Goal: Task Accomplishment & Management: Complete application form

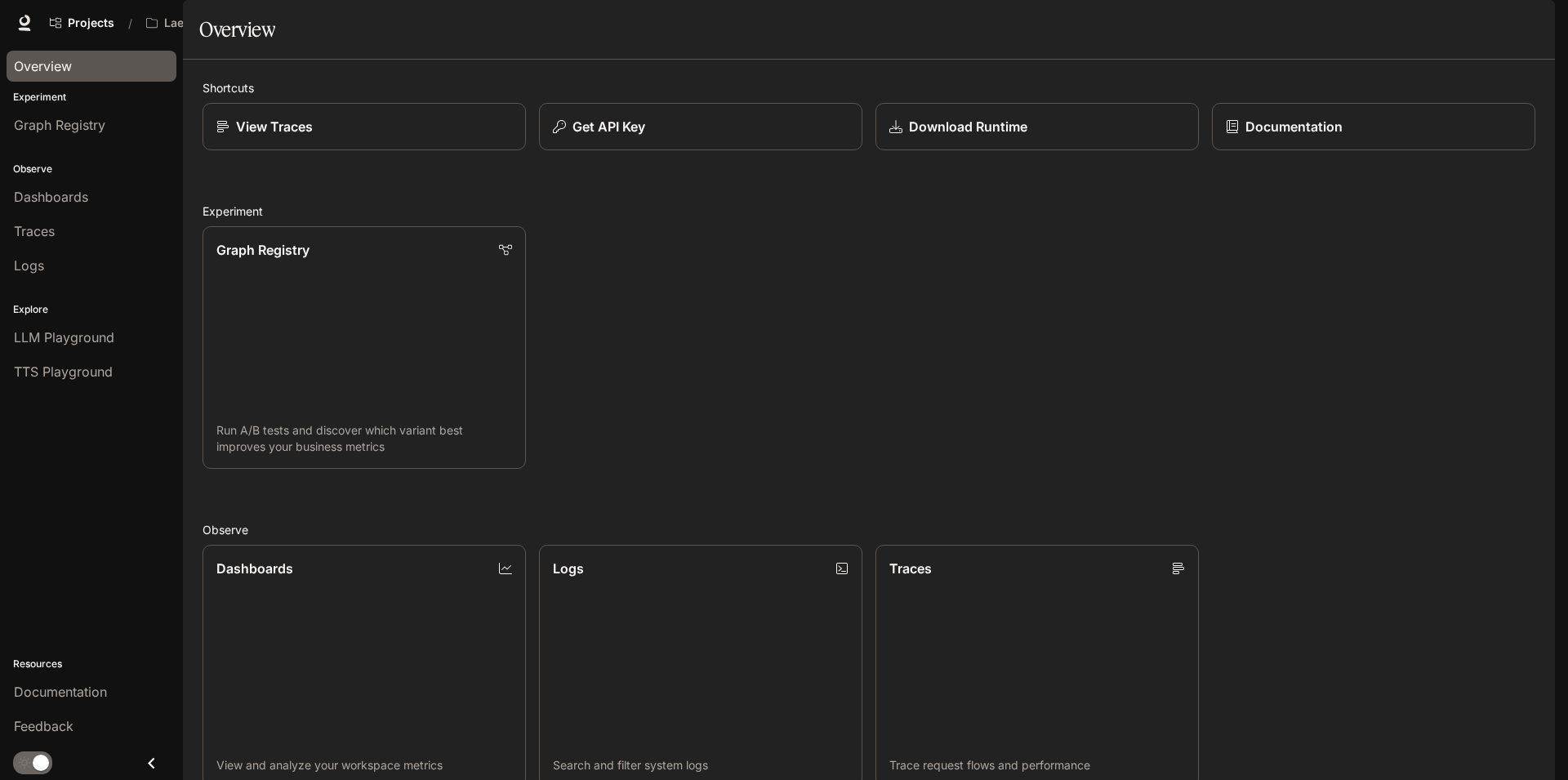
click at [60, 66] on span "Overview" at bounding box center [42, 66] width 58 height 19
click at [682, 46] on div "Overview" at bounding box center [869, 29] width 1340 height 33
click at [86, 23] on span "Projects" at bounding box center [90, 23] width 46 height 14
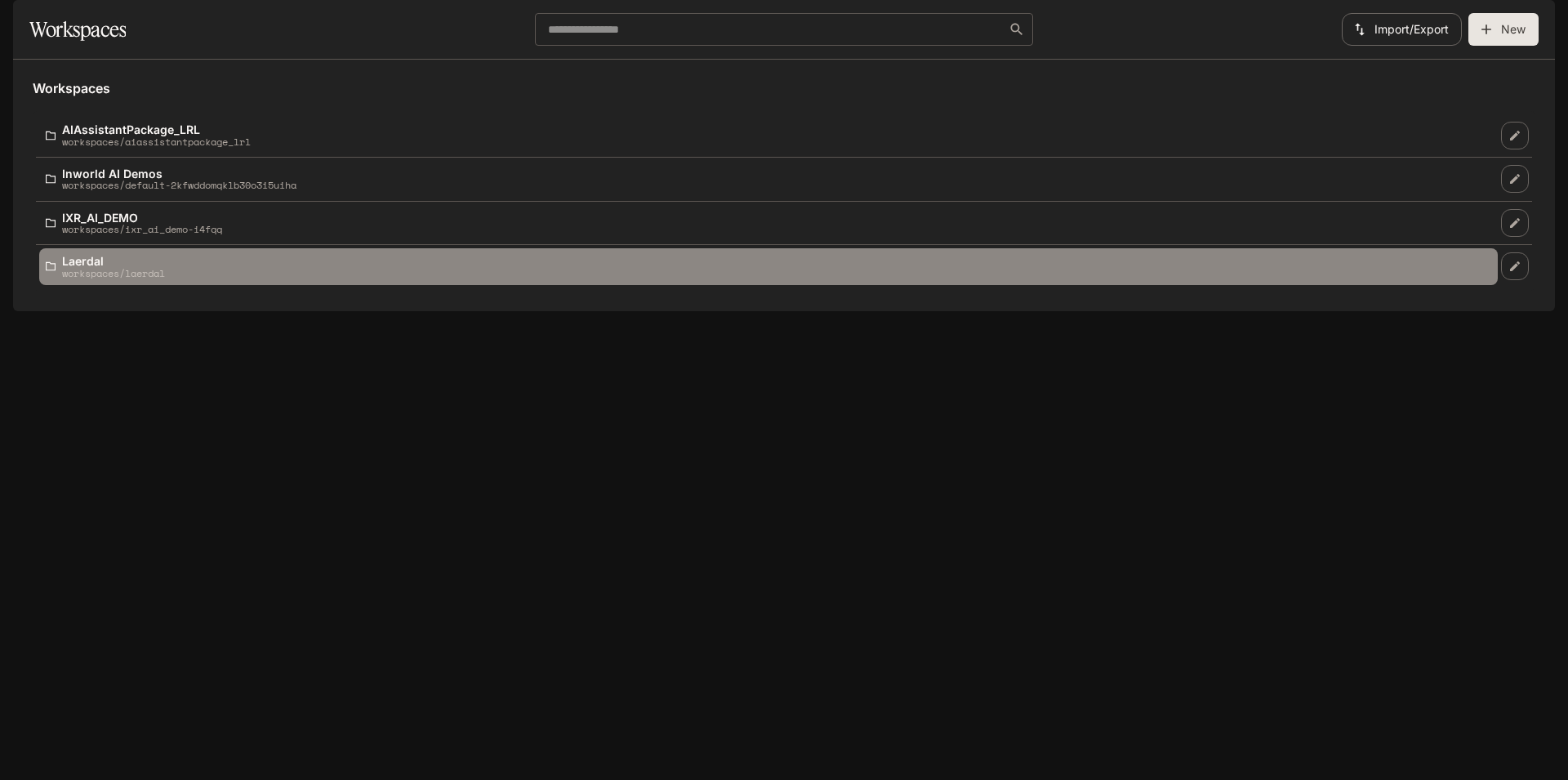
click at [487, 279] on div "Laerdal workspaces/laerdal" at bounding box center [768, 267] width 1446 height 24
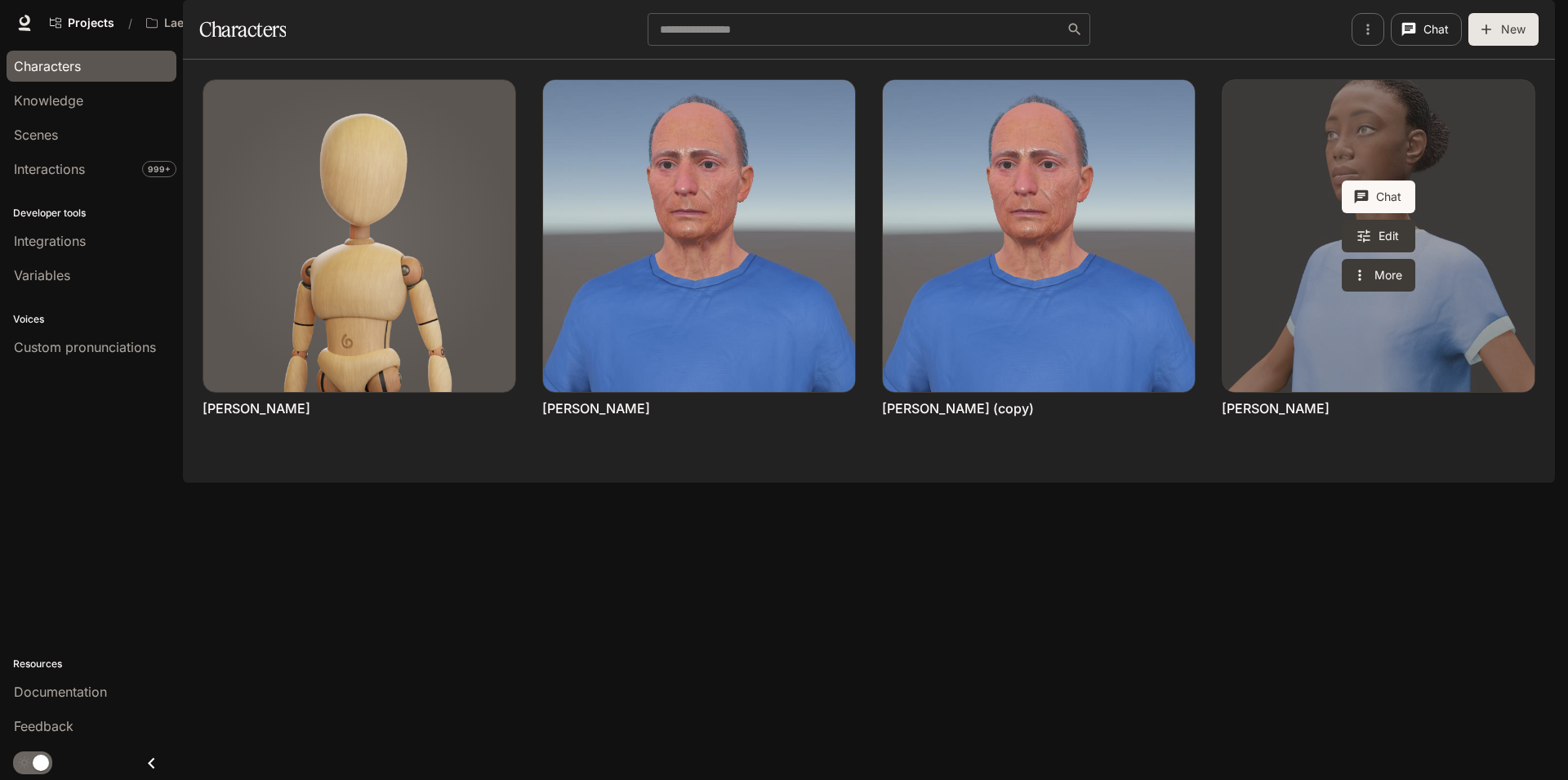
click at [1280, 353] on link "Monique Turner" at bounding box center [1378, 236] width 312 height 312
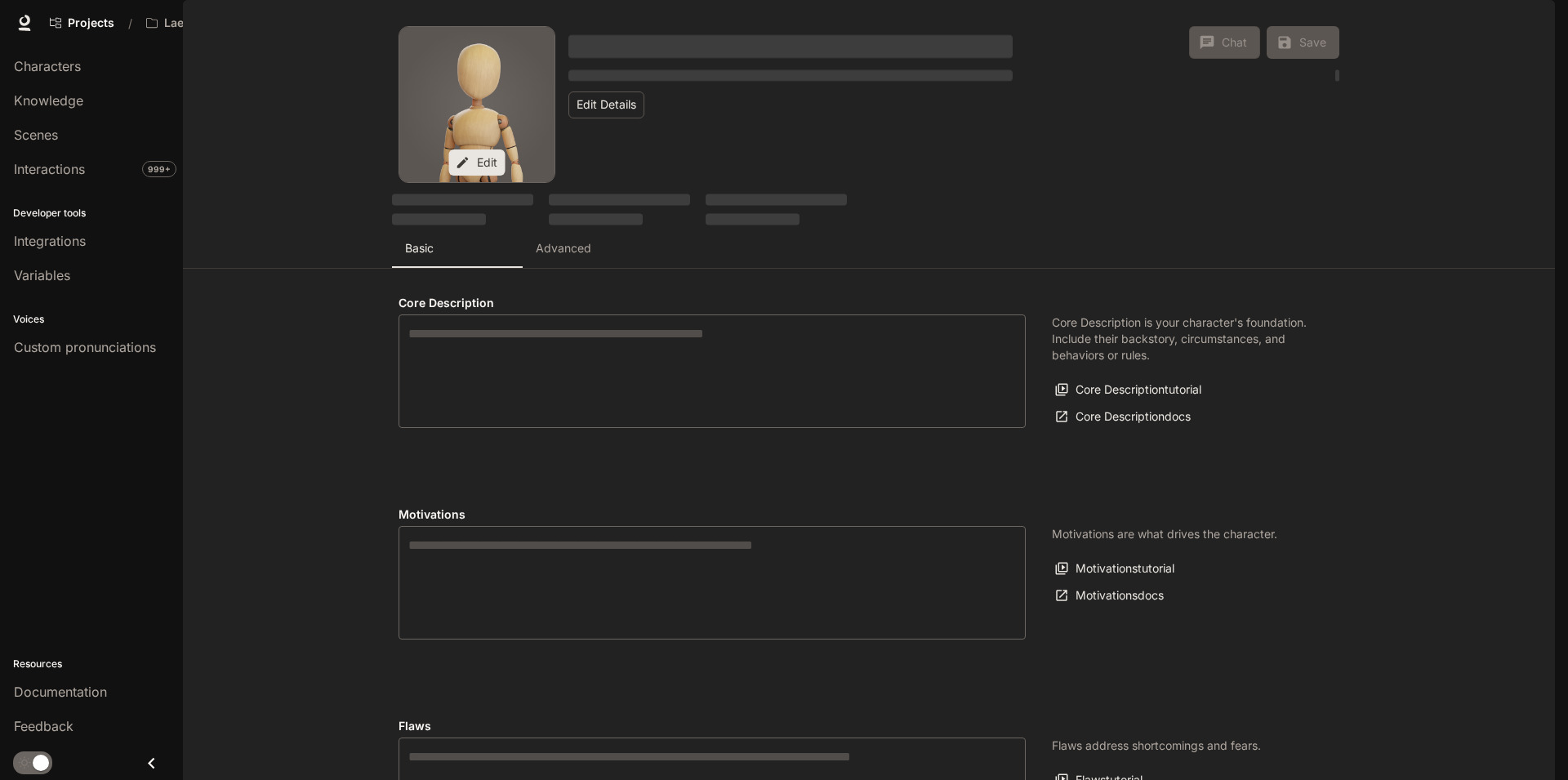
type textarea "**********"
type input "*"
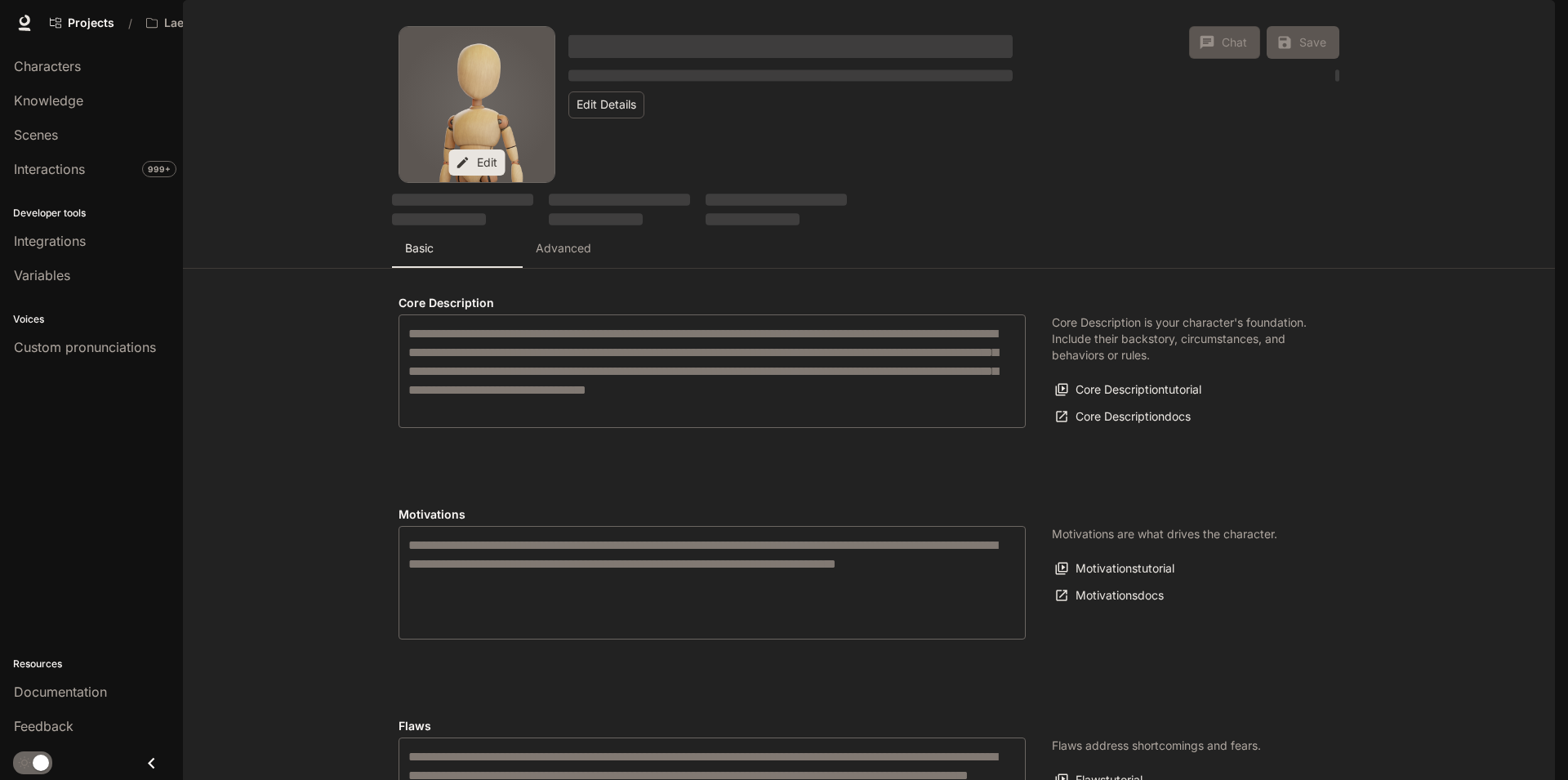
type input "**********"
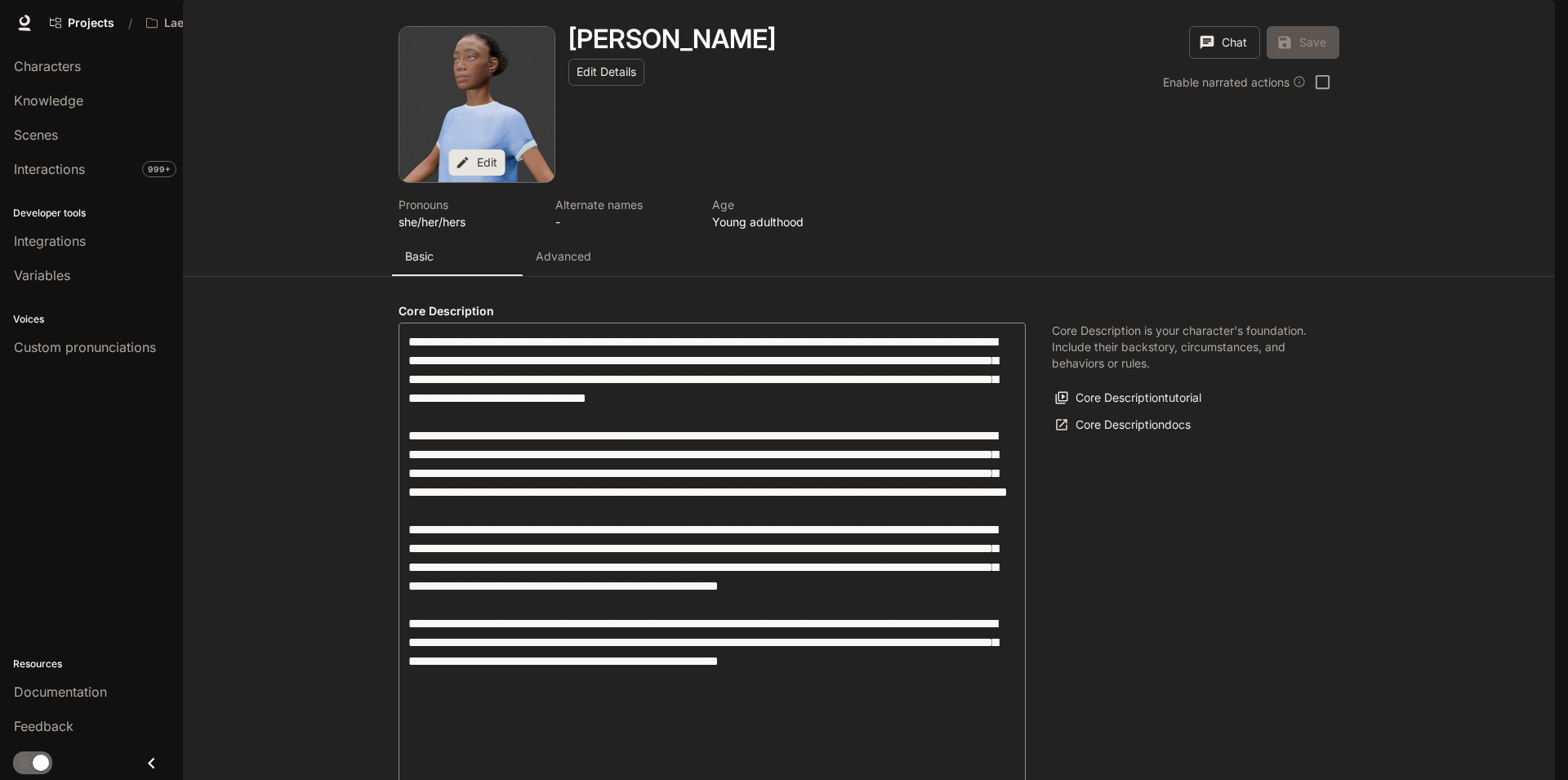
type input "**********"
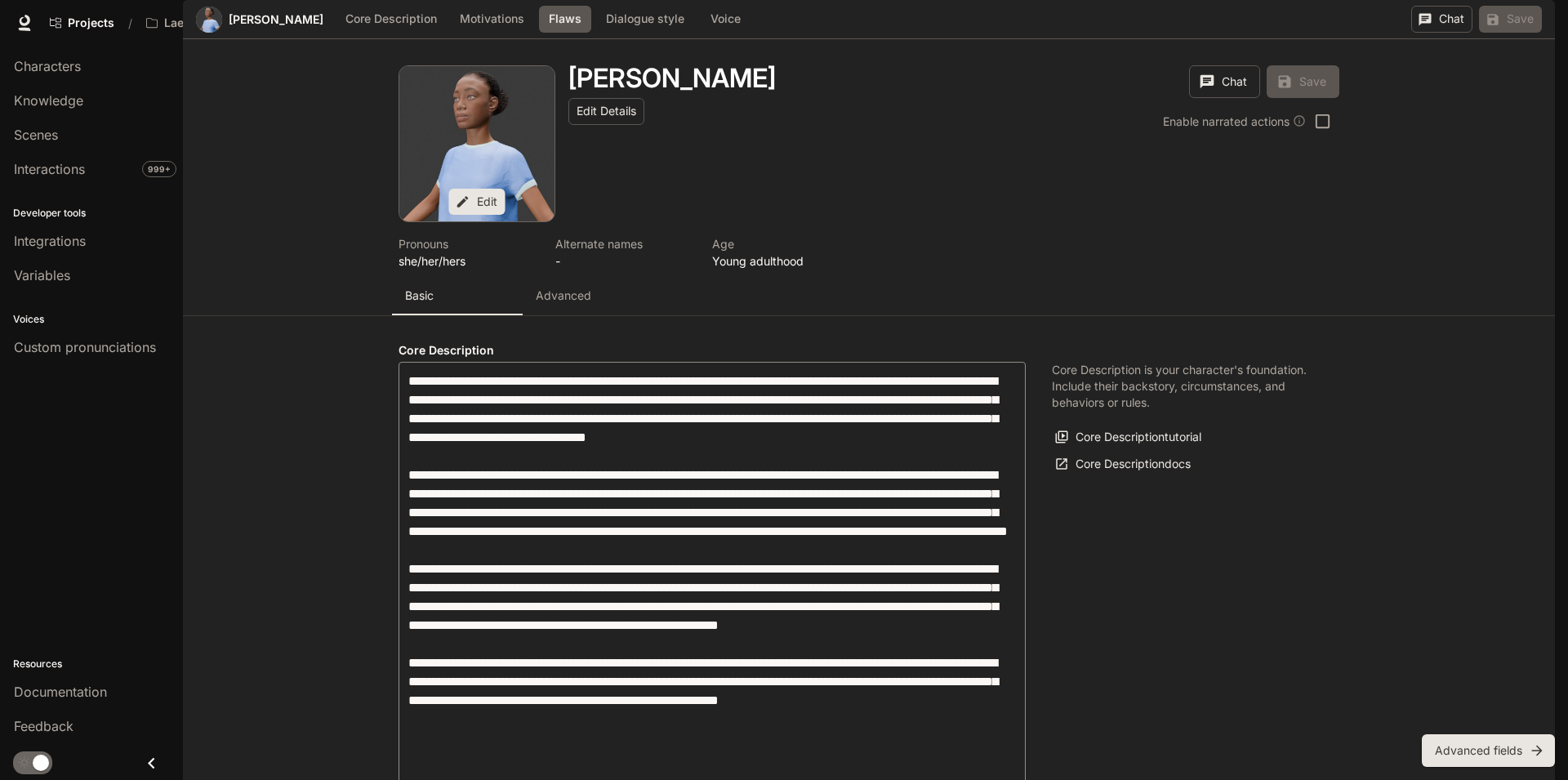
scroll to position [726, 0]
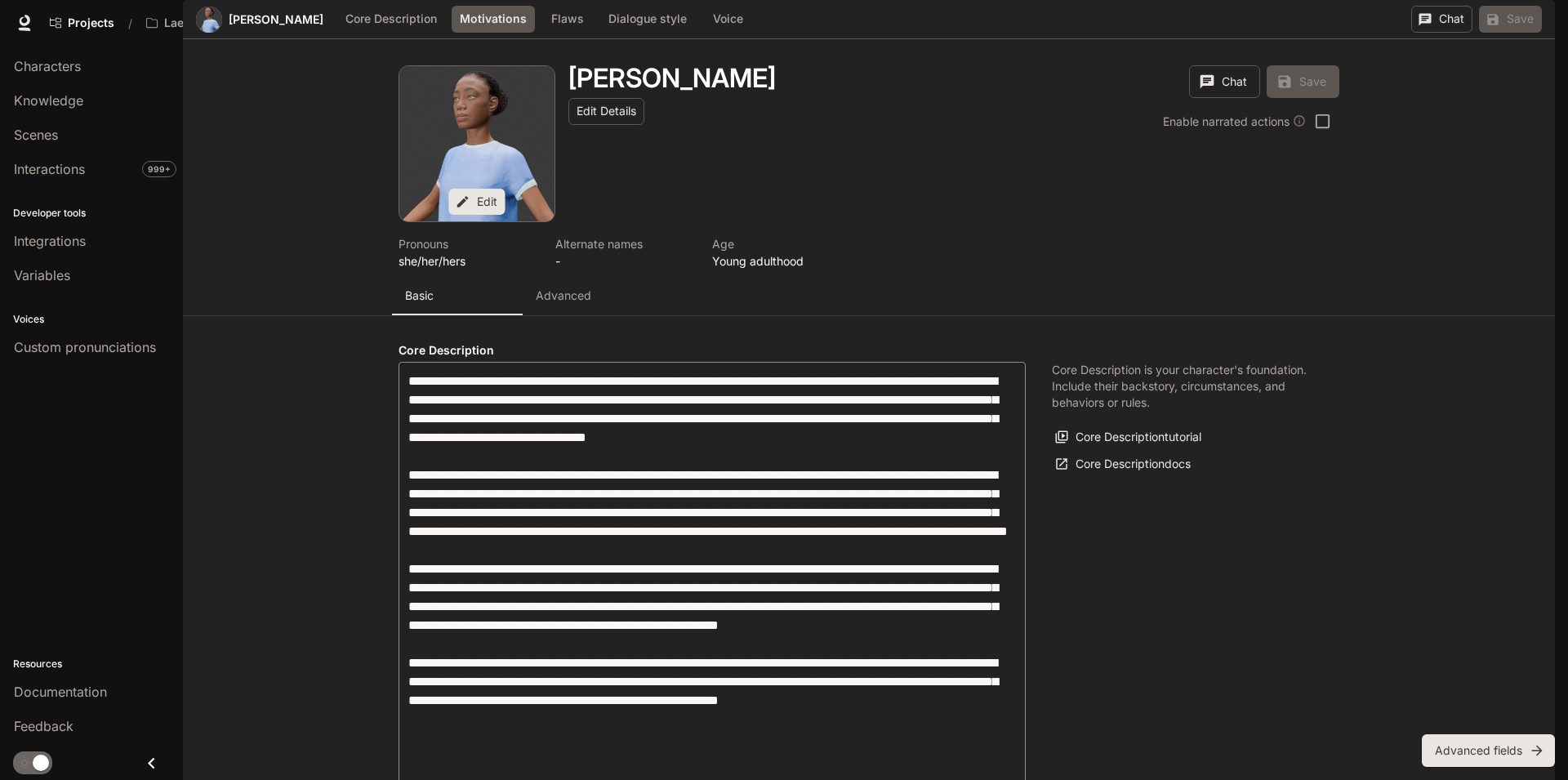
click at [767, 372] on textarea "label" at bounding box center [711, 597] width 607 height 451
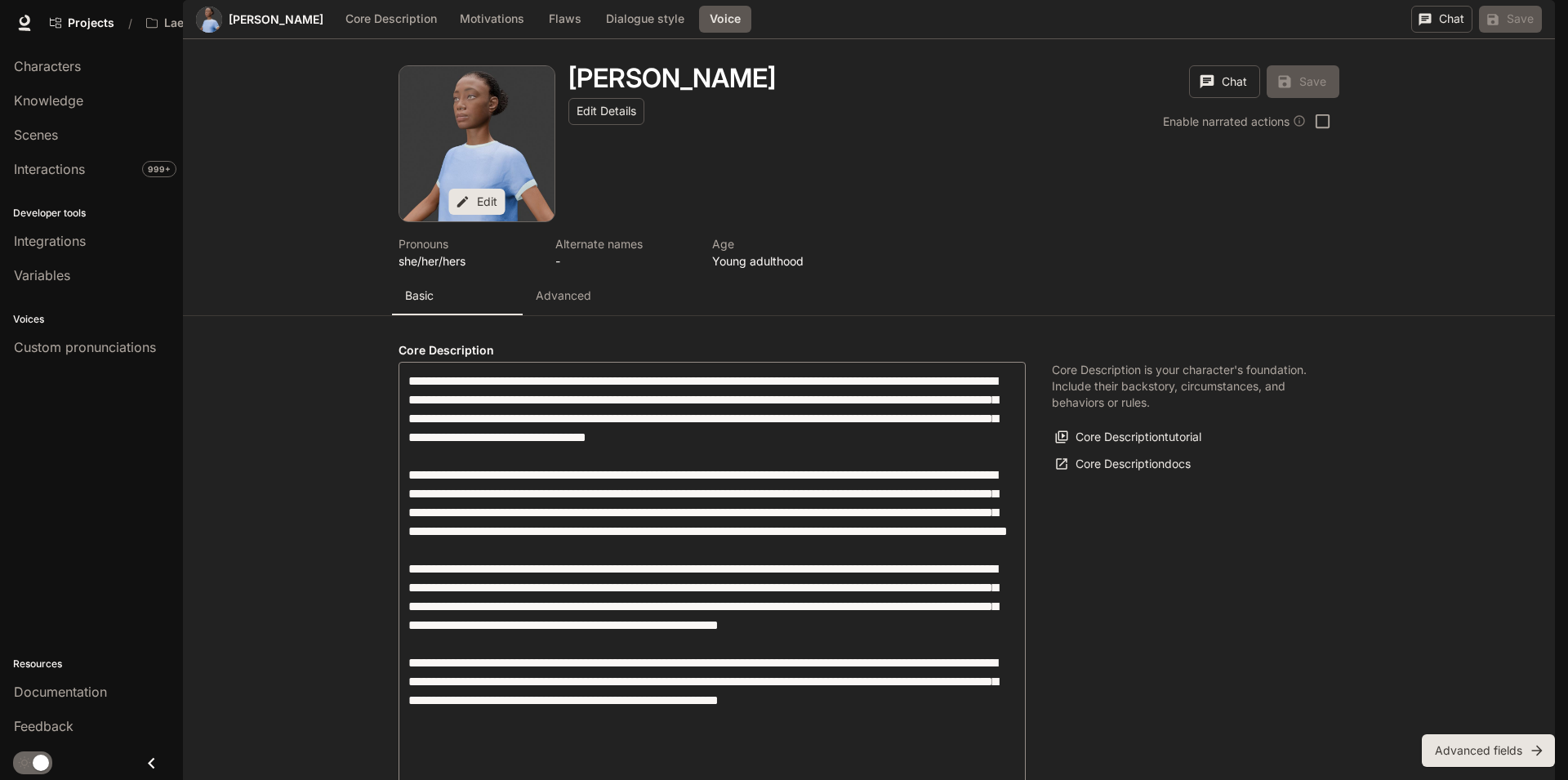
scroll to position [2141, 0]
drag, startPoint x: 1158, startPoint y: 522, endPoint x: 1194, endPoint y: 556, distance: 49.5
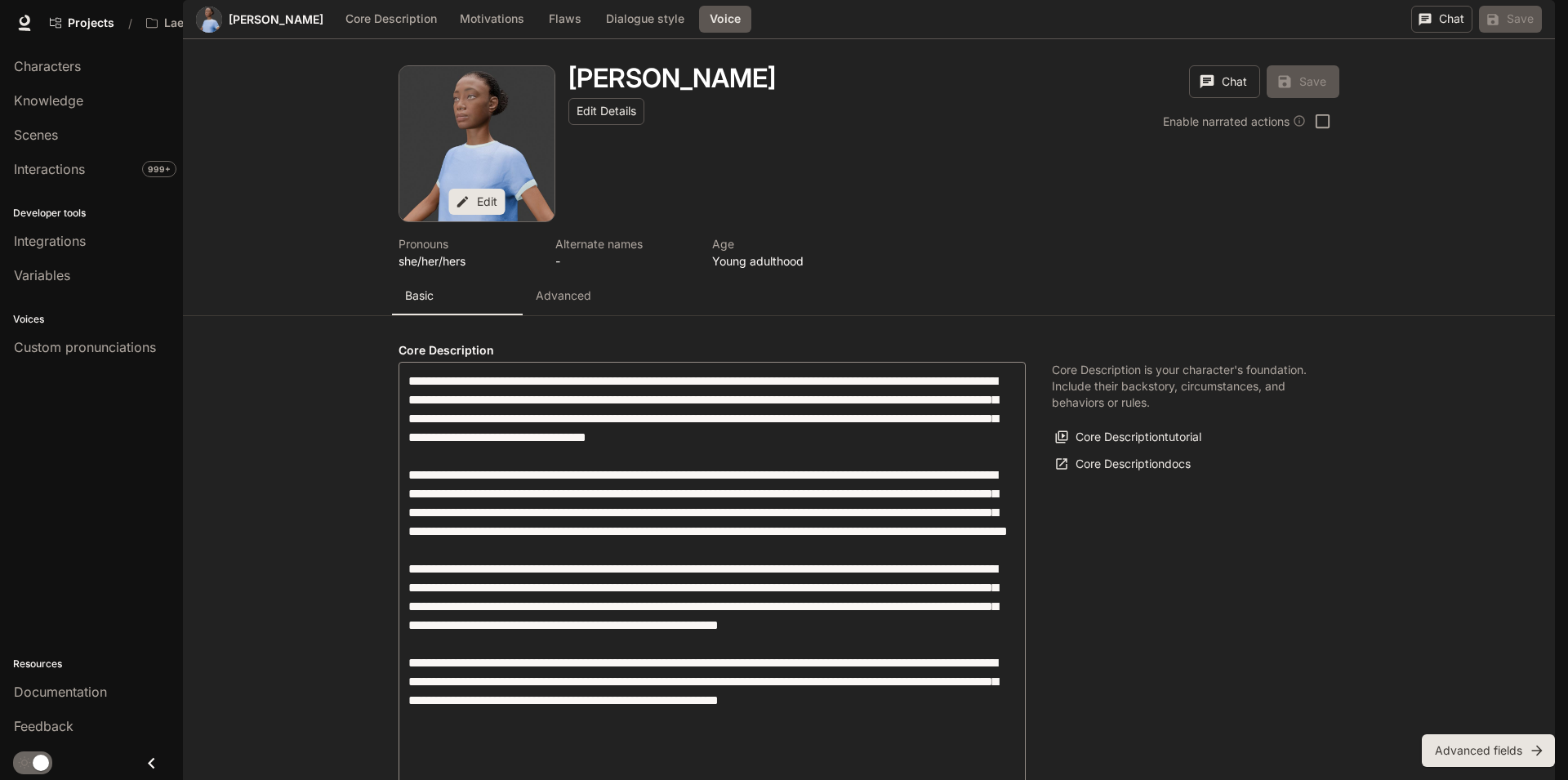
drag, startPoint x: 1326, startPoint y: 507, endPoint x: 1048, endPoint y: 458, distance: 282.3
drag, startPoint x: 1352, startPoint y: 509, endPoint x: 1010, endPoint y: 456, distance: 346.1
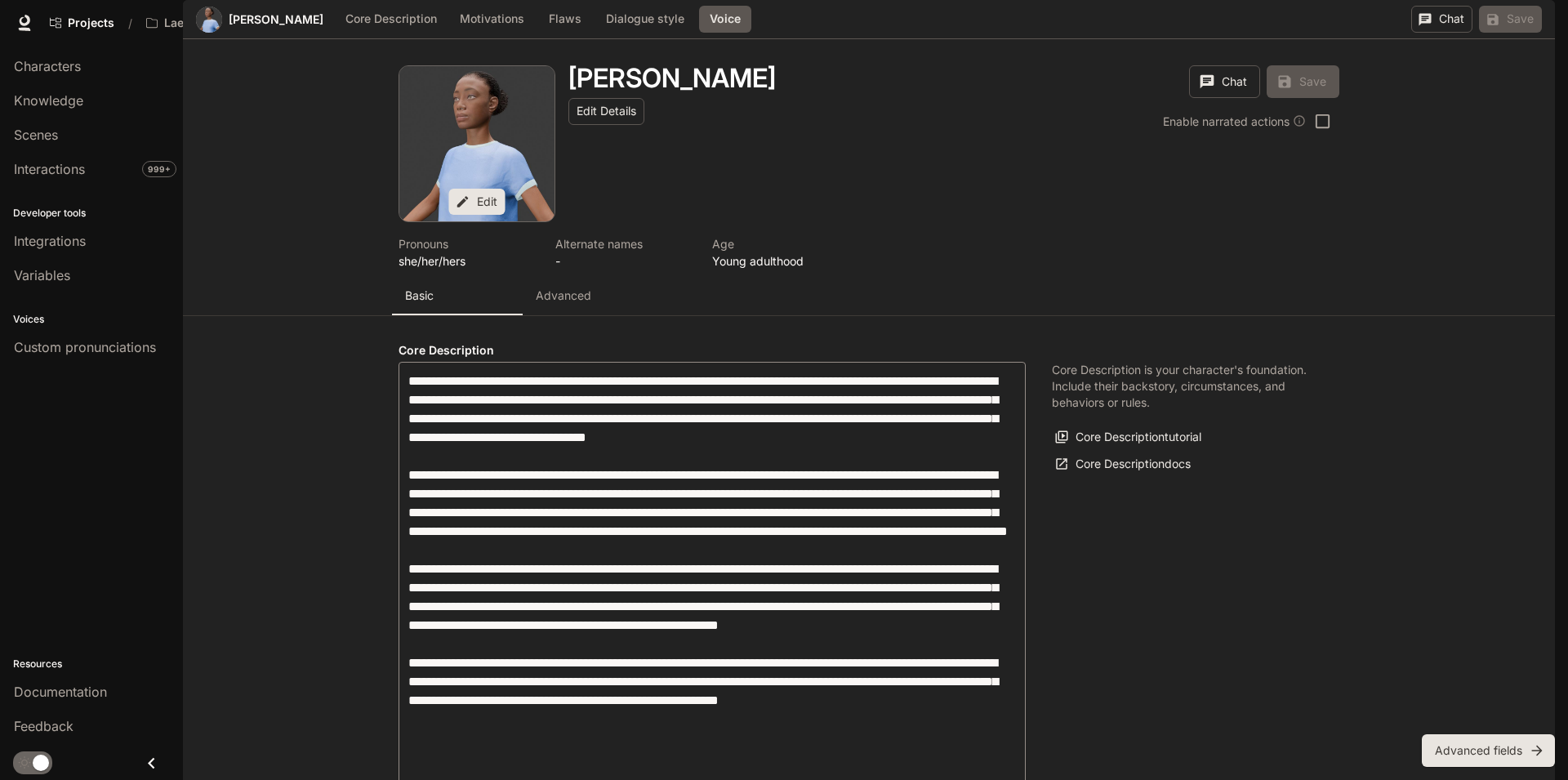
drag, startPoint x: 1342, startPoint y: 507, endPoint x: 1050, endPoint y: 460, distance: 295.8
